Goal: Information Seeking & Learning: Learn about a topic

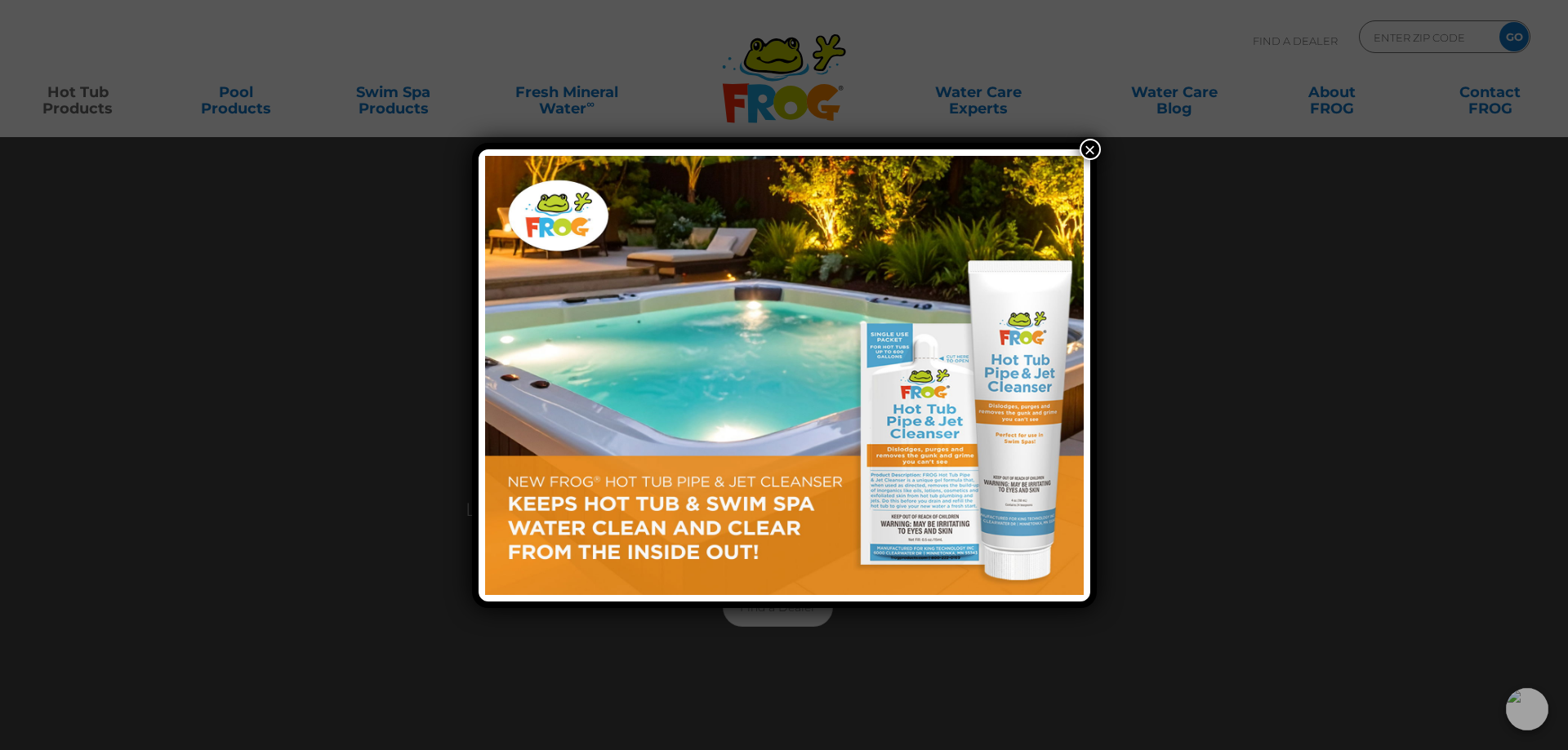
click at [1093, 150] on button "×" at bounding box center [1090, 149] width 21 height 21
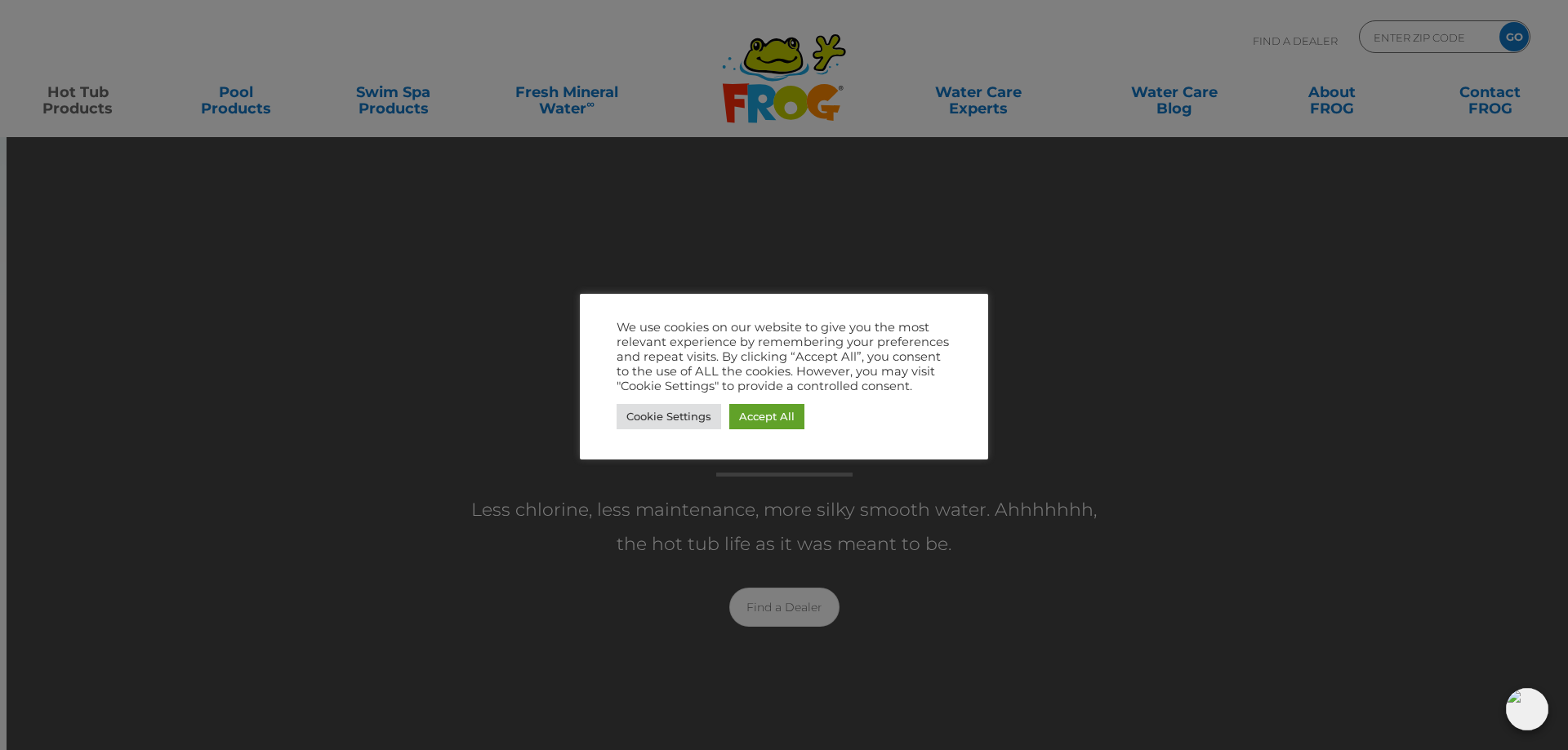
click at [723, 418] on div "Cookie Settings Accept All" at bounding box center [784, 416] width 335 height 33
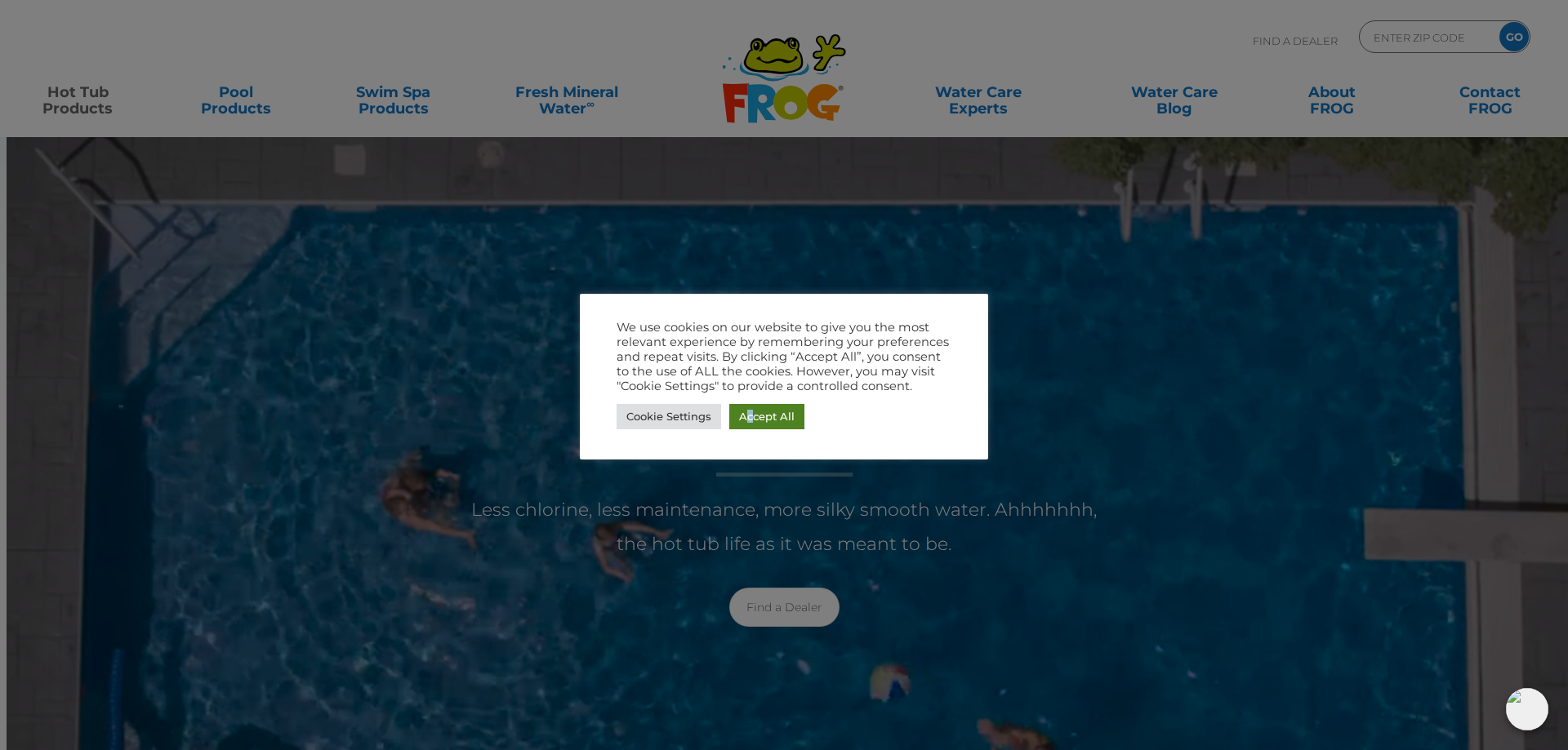
click at [752, 418] on link "Accept All" at bounding box center [767, 417] width 75 height 26
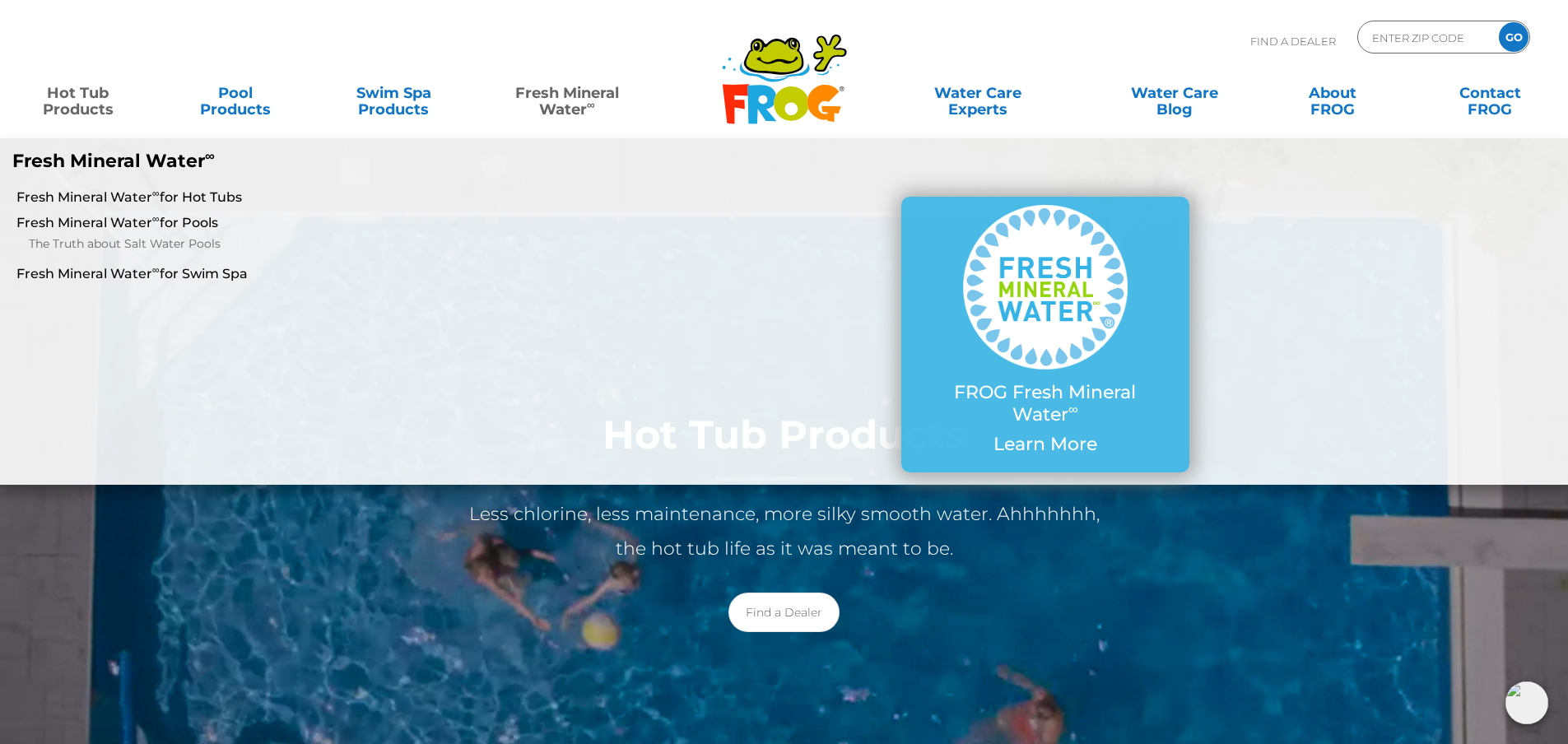
click at [559, 102] on link "Fresh Mineral Water ∞" at bounding box center [567, 93] width 154 height 33
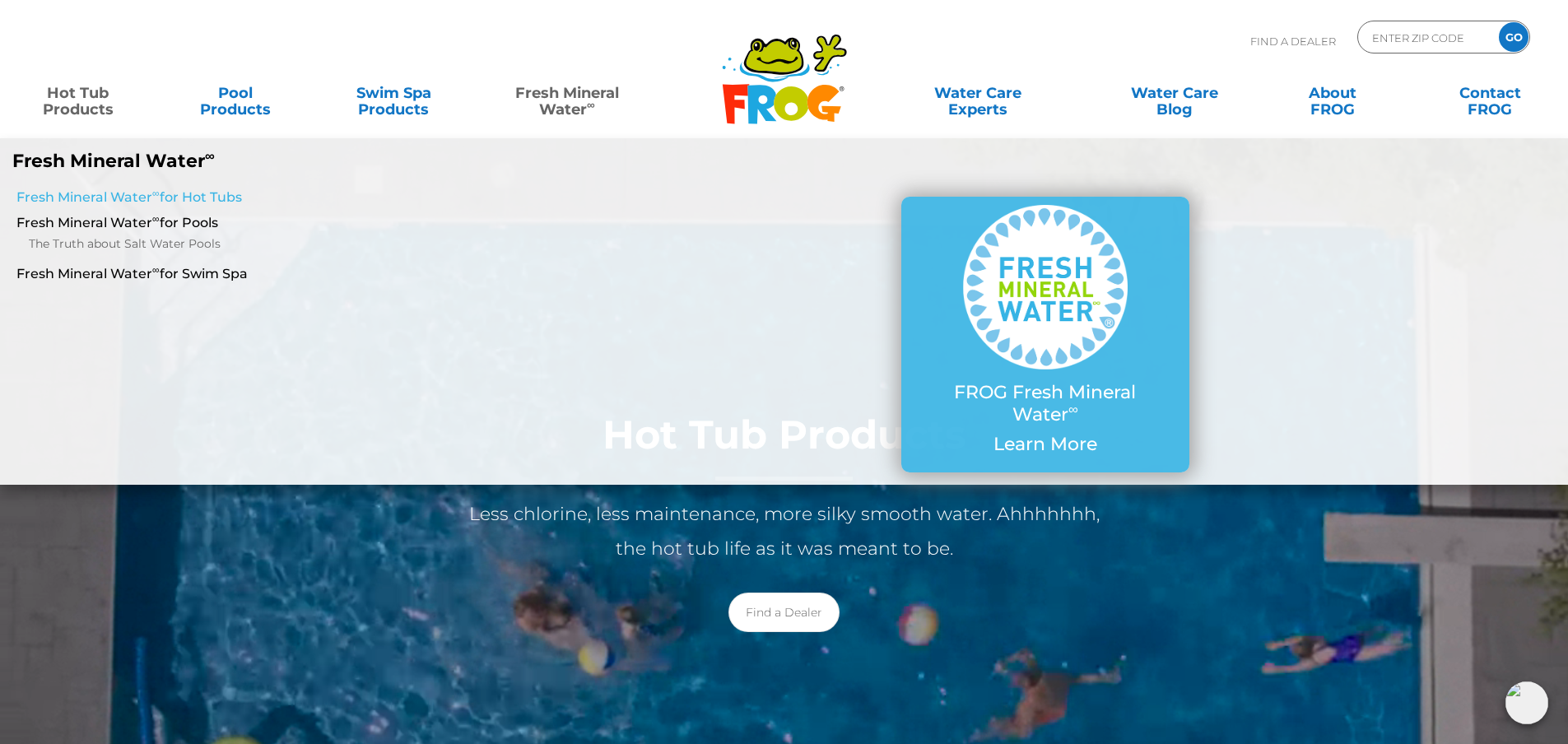
click at [123, 196] on link "Fresh Mineral Water ∞ for Hot Tubs" at bounding box center [269, 197] width 506 height 18
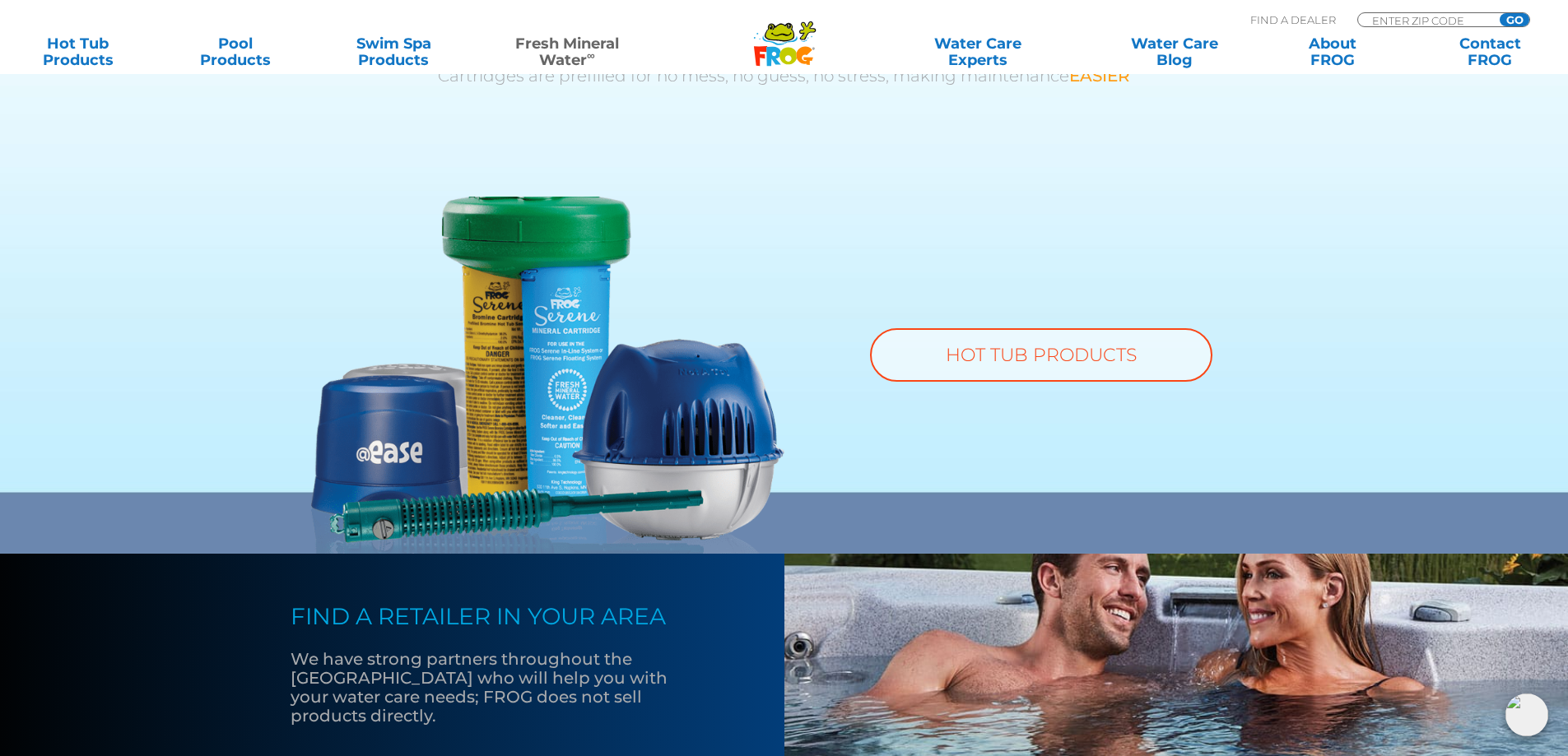
scroll to position [1136, 0]
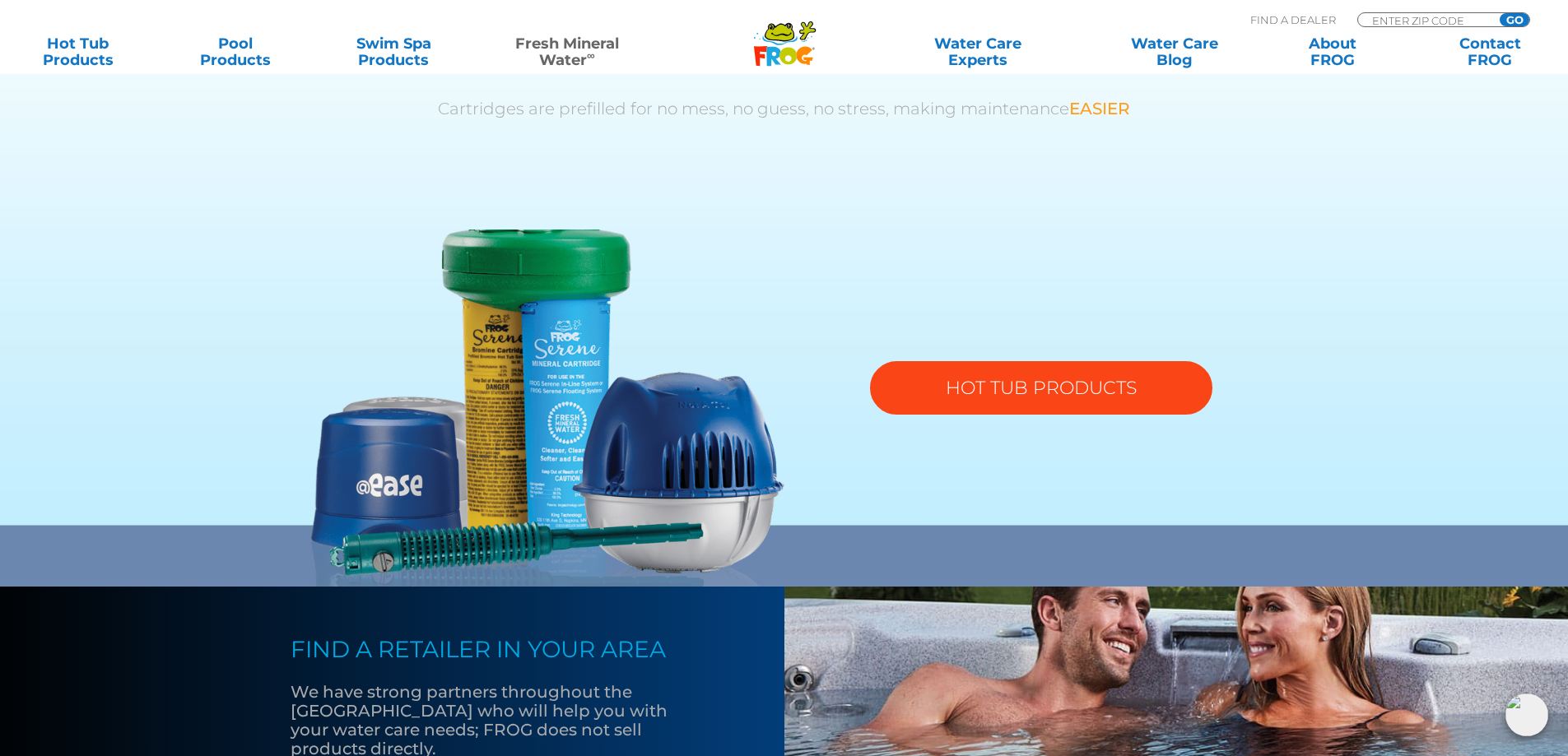
click at [1004, 392] on link "HOT TUB PRODUCTS" at bounding box center [1041, 387] width 342 height 53
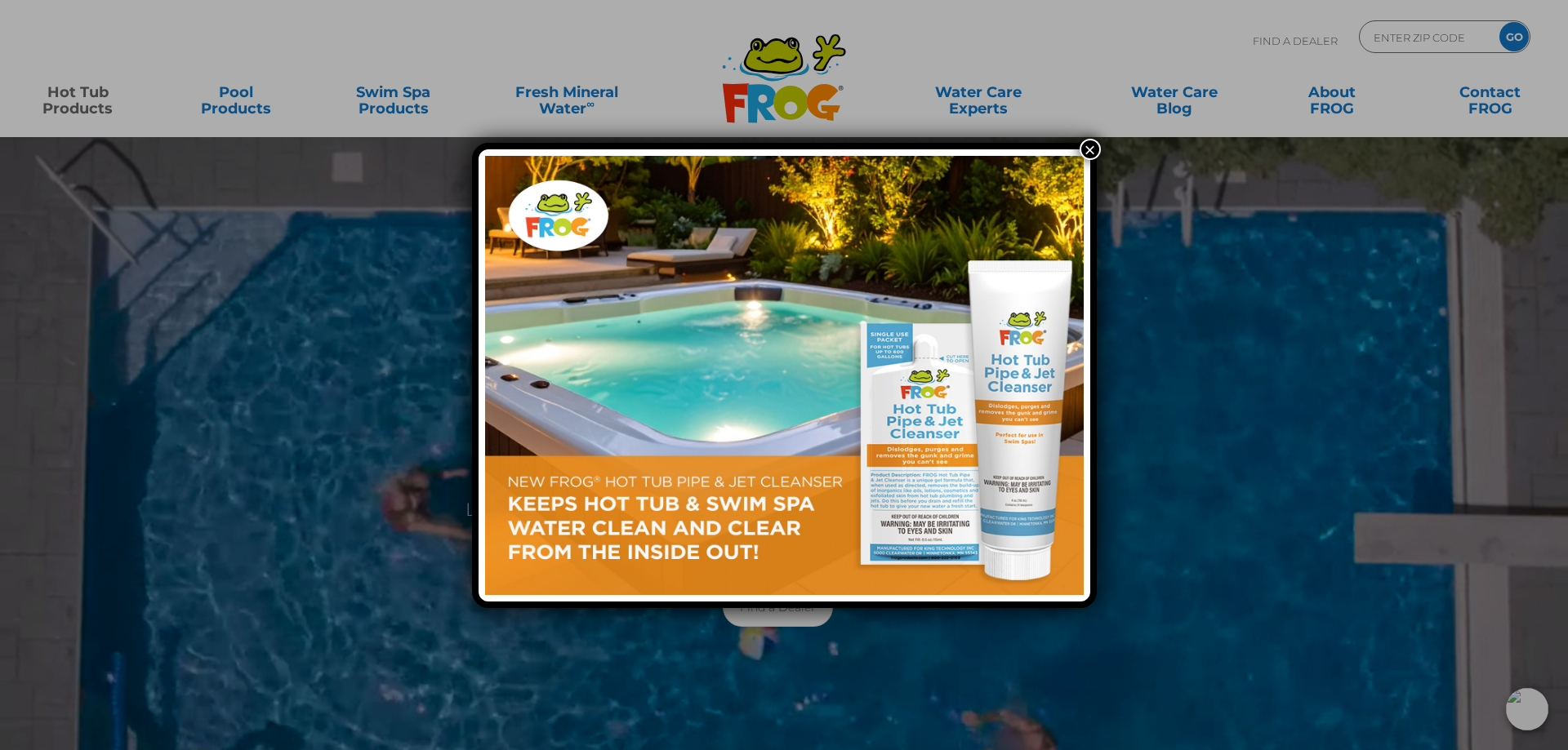
click at [1094, 139] on button "×" at bounding box center [1090, 149] width 21 height 21
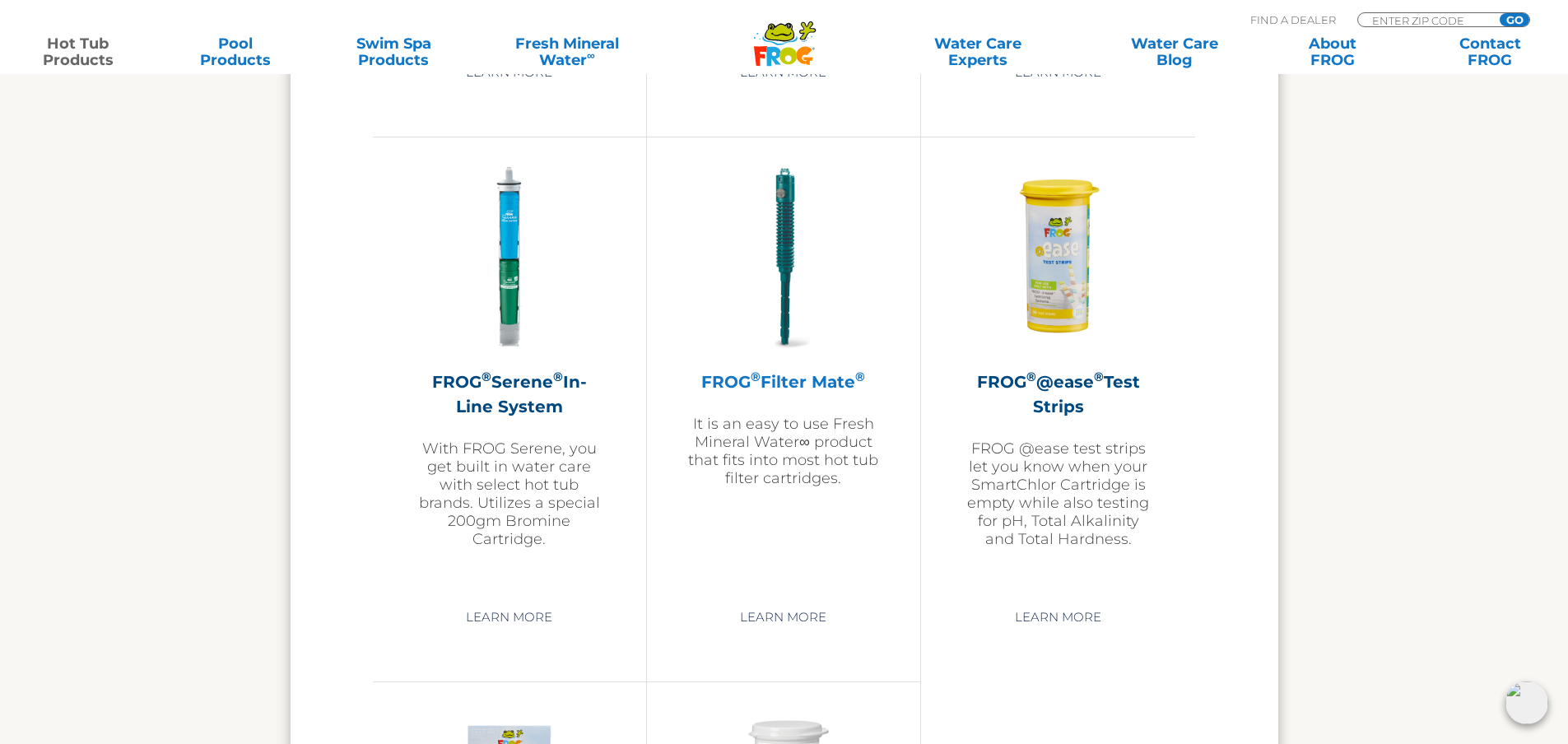
scroll to position [3429, 0]
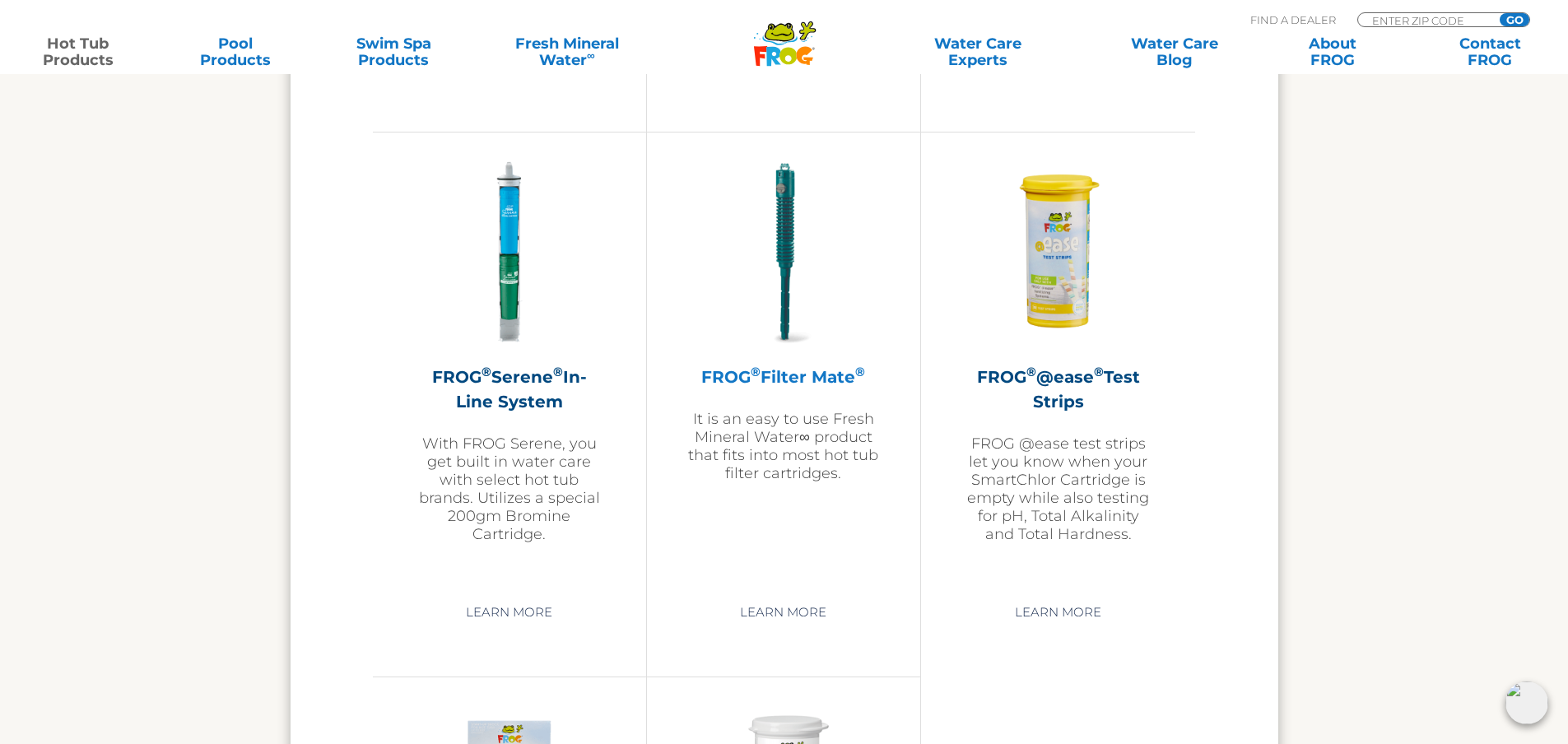
click at [784, 372] on h2 "FROG ® Filter Mate ®" at bounding box center [784, 376] width 191 height 25
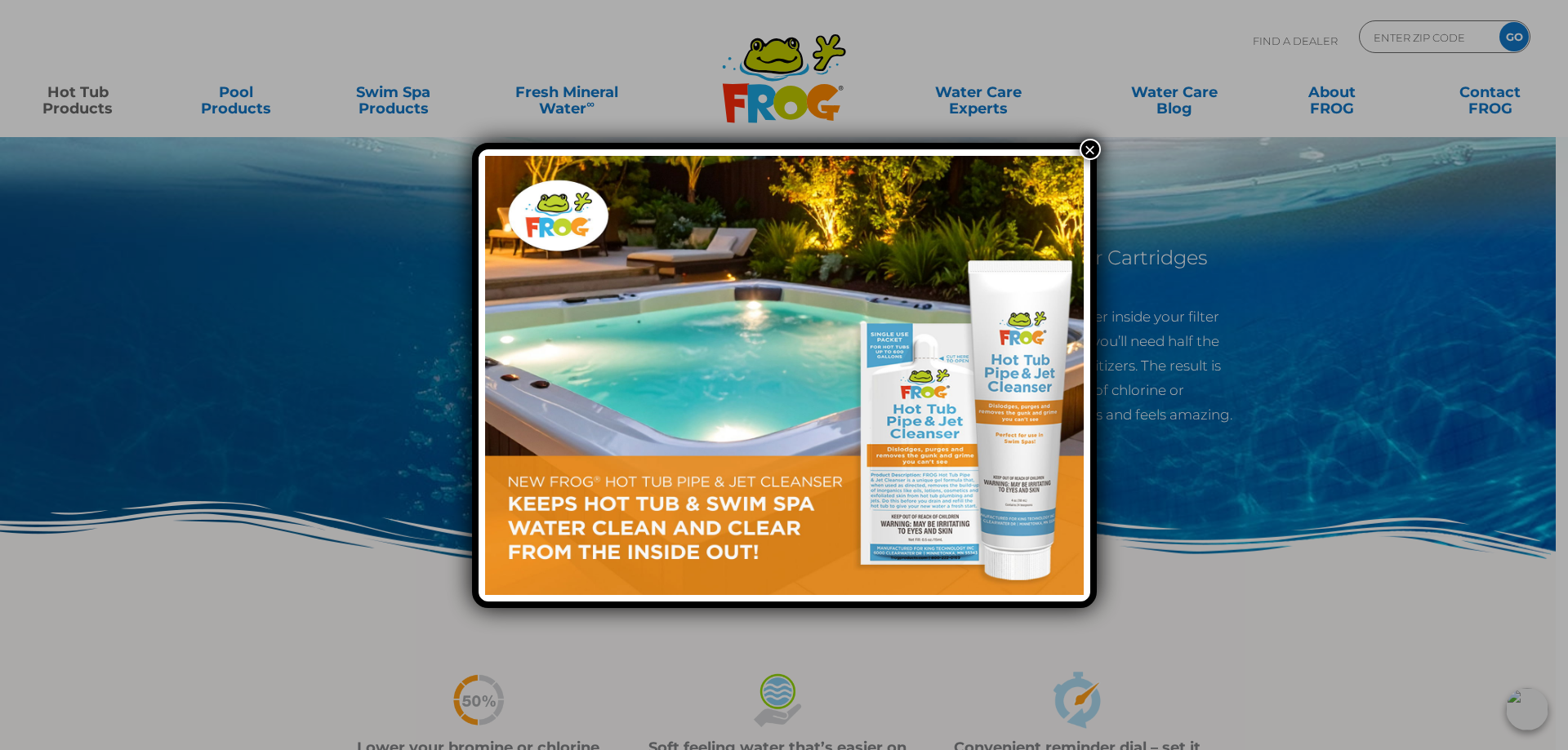
click at [1080, 150] on button "×" at bounding box center [1090, 149] width 21 height 21
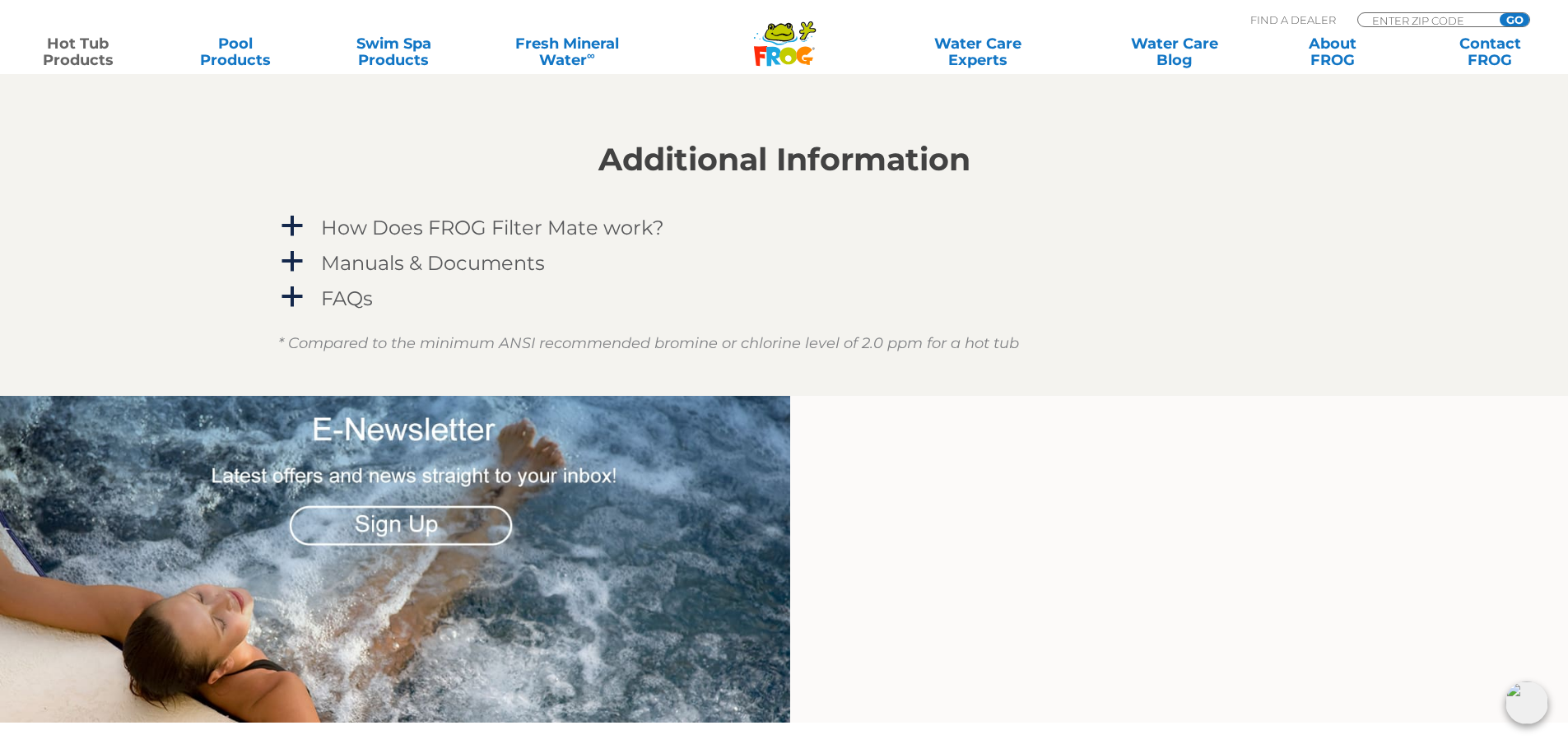
scroll to position [1509, 0]
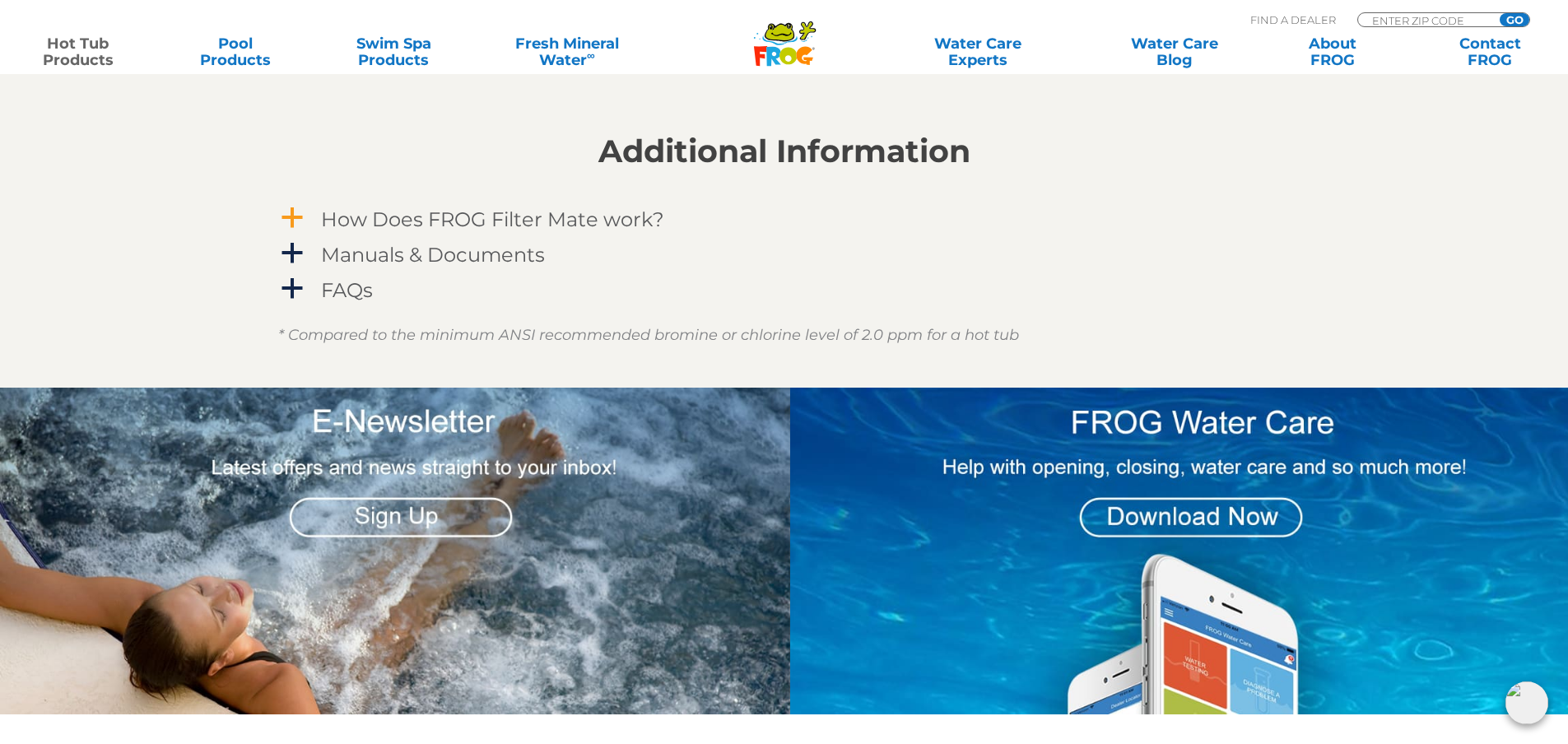
click at [455, 216] on h4 "How Does FROG Filter Mate work?" at bounding box center [492, 219] width 343 height 22
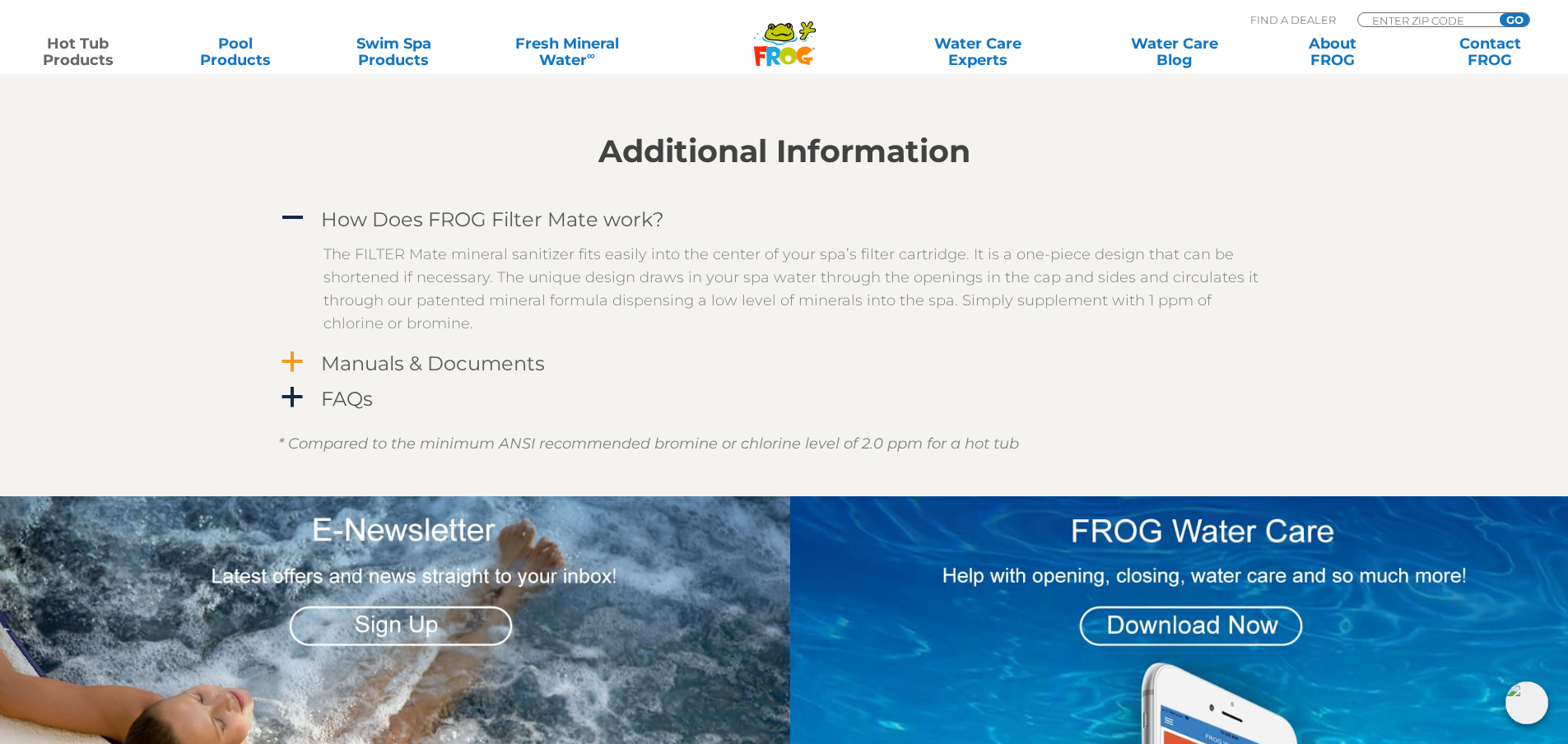
click at [450, 363] on h4 "Manuals & Documents" at bounding box center [432, 363] width 224 height 22
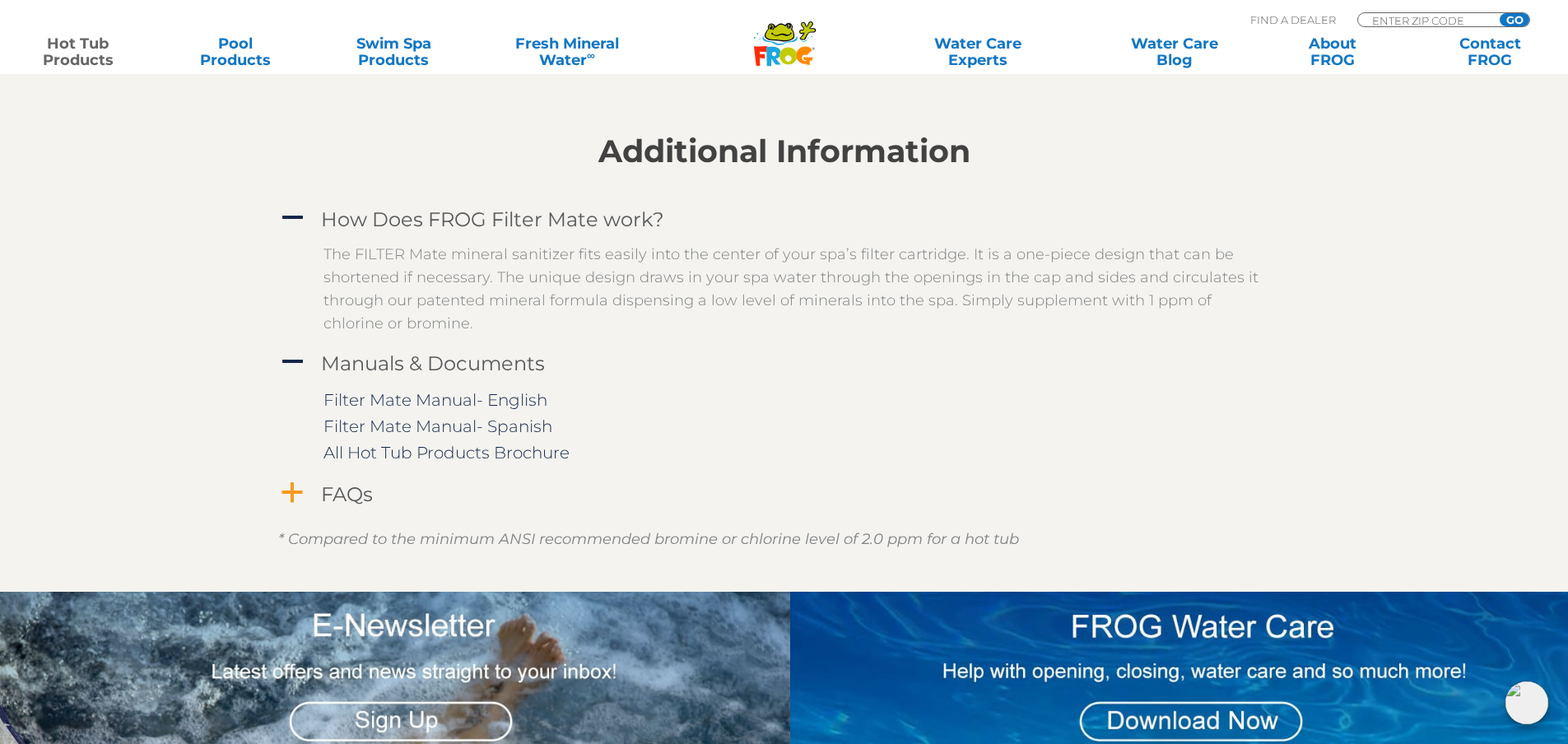
click at [343, 488] on h4 "FAQs" at bounding box center [346, 495] width 51 height 22
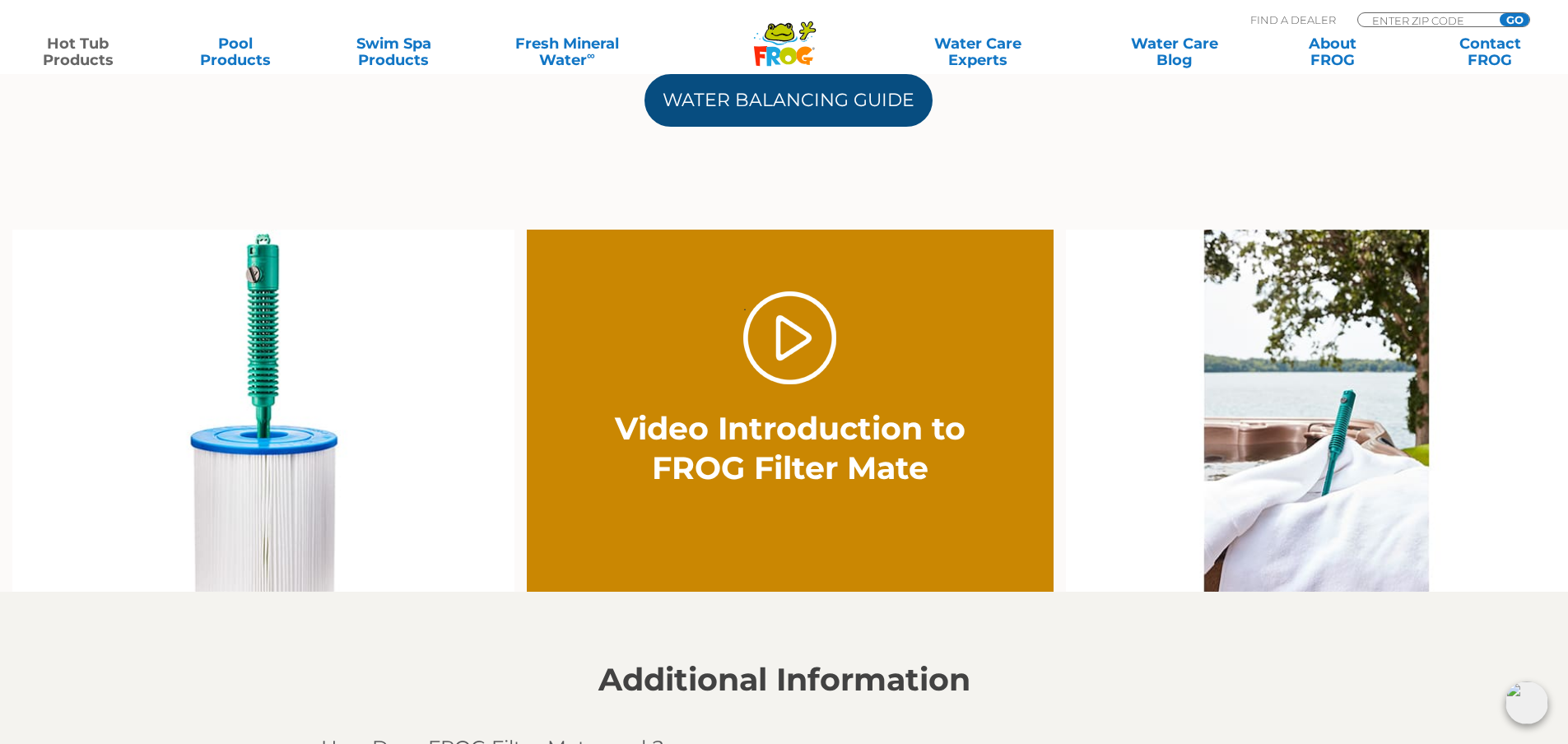
scroll to position [960, 0]
